Goal: Task Accomplishment & Management: Complete application form

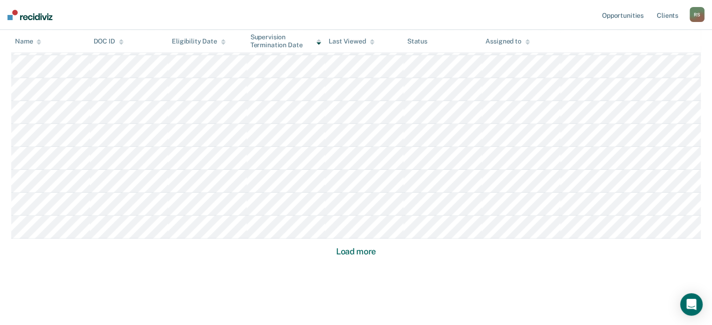
scroll to position [639, 0]
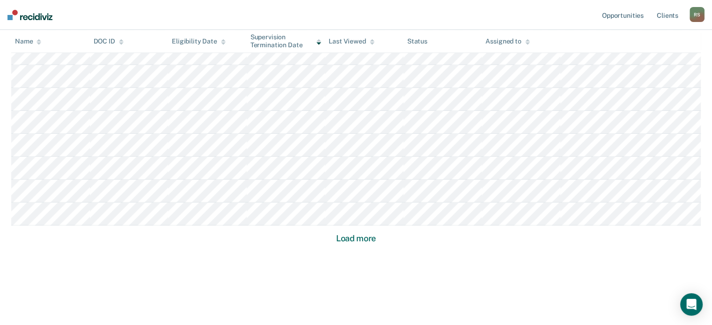
click at [375, 239] on button "Load more" at bounding box center [355, 238] width 45 height 11
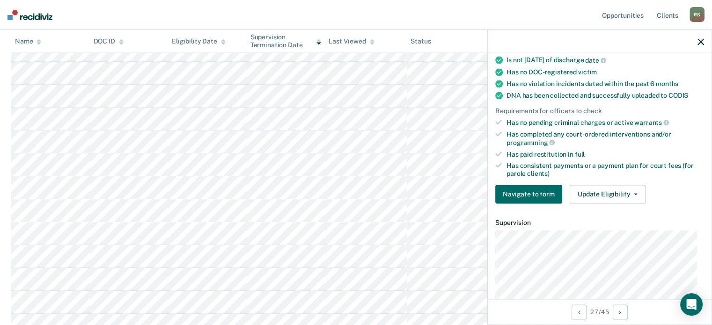
scroll to position [187, 0]
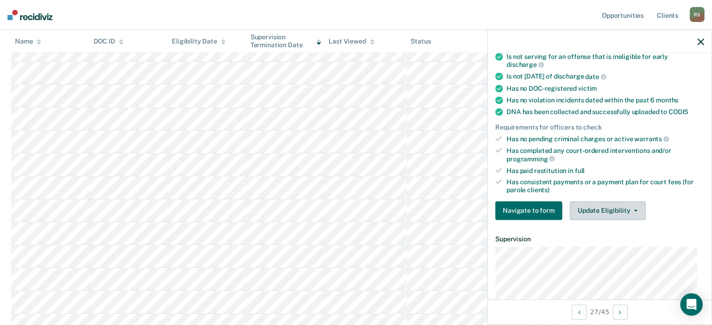
click at [620, 206] on button "Update Eligibility" at bounding box center [608, 210] width 76 height 19
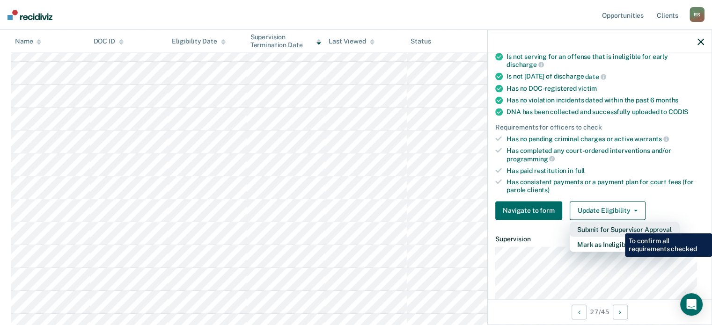
click at [618, 227] on button "Submit for Supervisor Approval" at bounding box center [625, 229] width 110 height 15
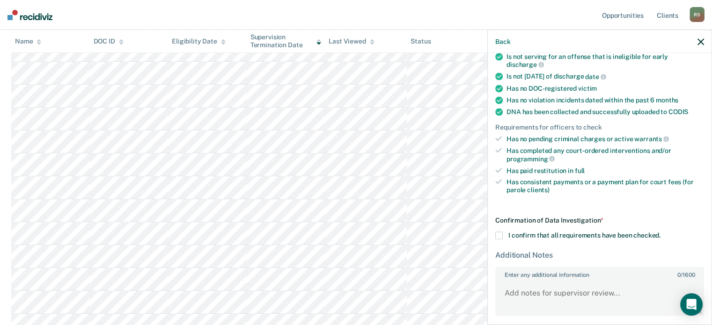
click at [499, 232] on span at bounding box center [498, 235] width 7 height 7
click at [661, 232] on input "I confirm that all requirements have been checked." at bounding box center [661, 232] width 0 height 0
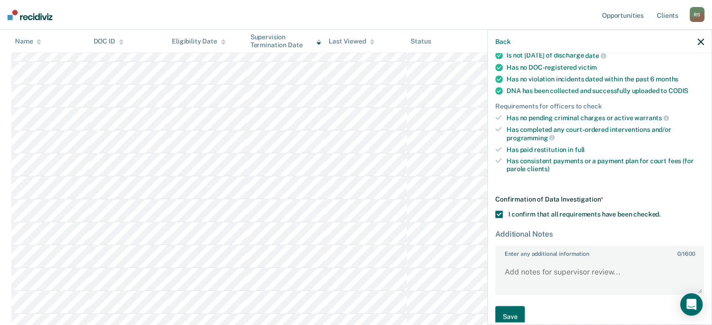
scroll to position [219, 0]
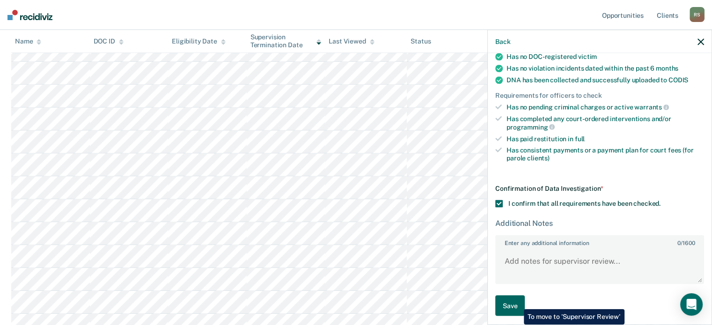
click at [517, 302] on button "Save" at bounding box center [509, 305] width 29 height 21
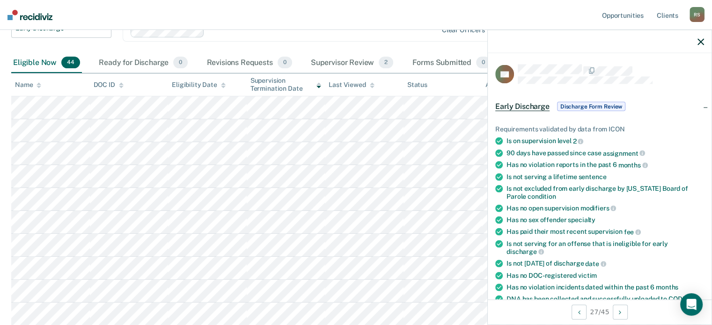
scroll to position [0, 0]
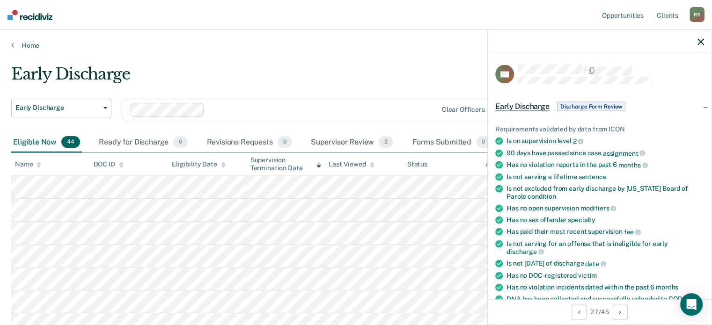
click at [294, 68] on div "Early Discharge" at bounding box center [278, 78] width 534 height 27
